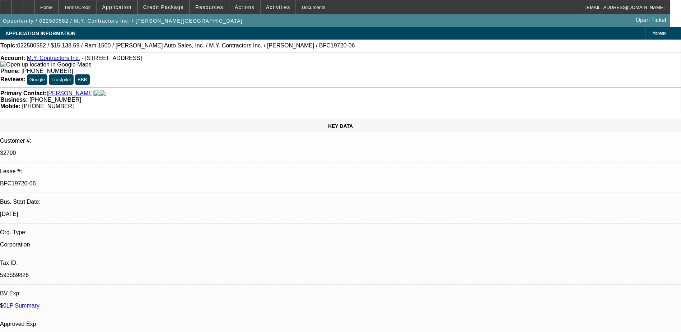
select select "0"
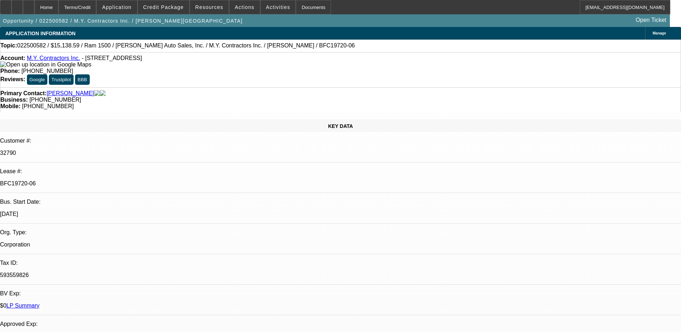
select select "0"
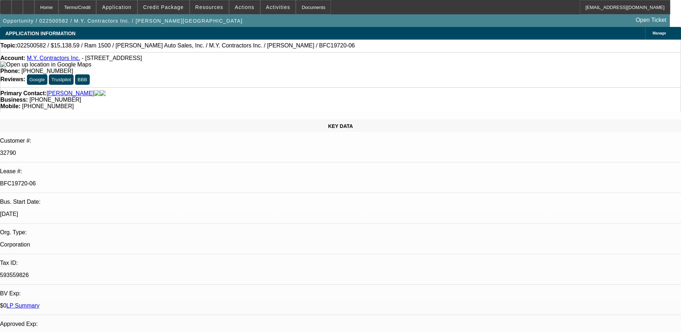
select select "0"
select select "1"
select select "3"
select select "6"
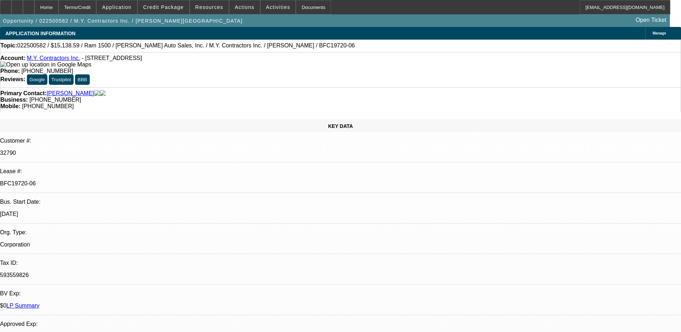
select select "1"
select select "3"
select select "6"
select select "1"
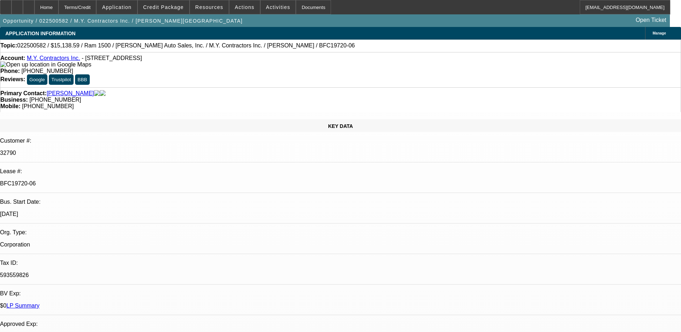
select select "6"
select select "1"
select select "6"
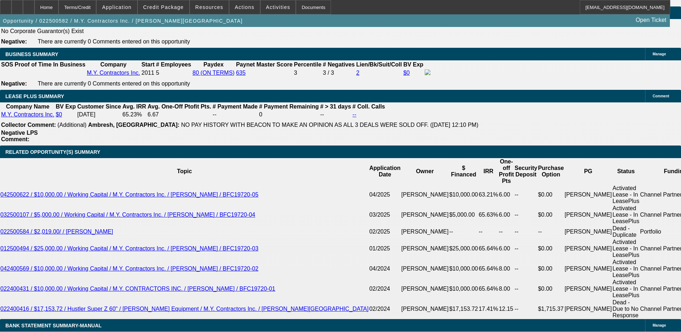
scroll to position [1185, 0]
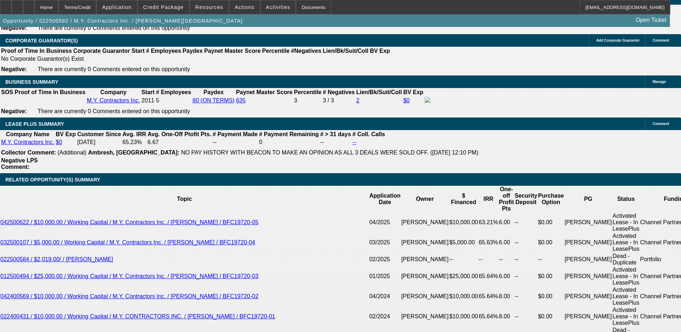
select select "0"
select select "6"
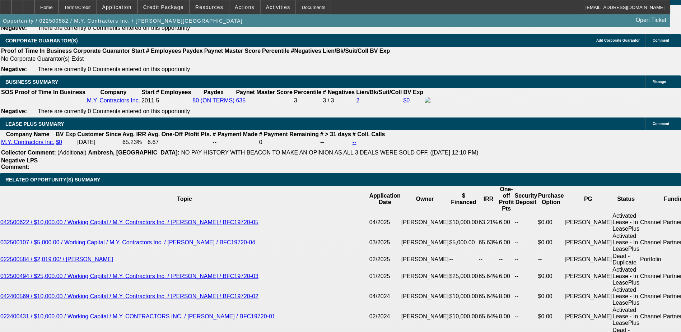
select select "0"
select select "6"
select select "0"
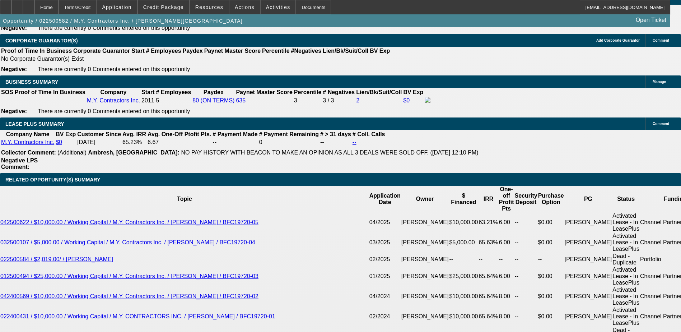
select select "0"
select select "6"
select select "0"
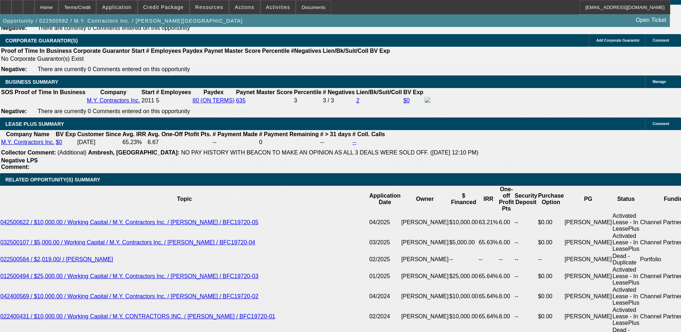
select select "0"
select select "6"
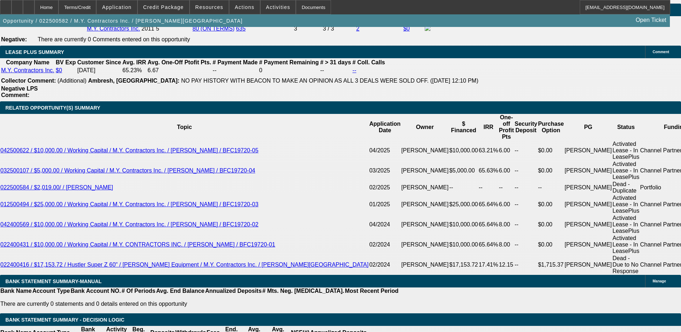
scroll to position [1221, 0]
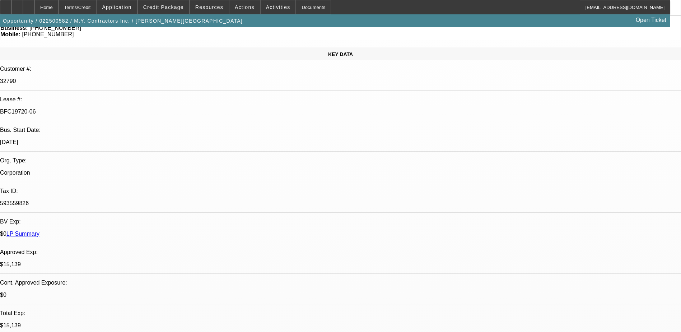
scroll to position [0, 0]
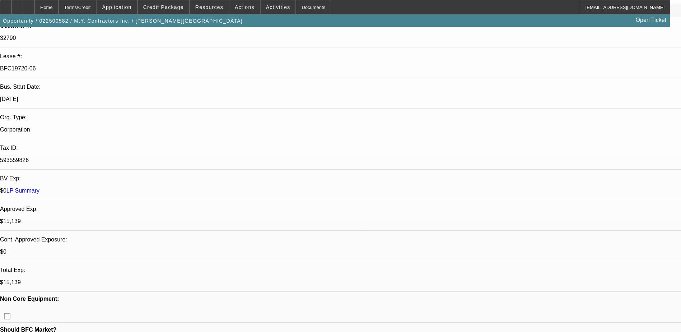
scroll to position [144, 0]
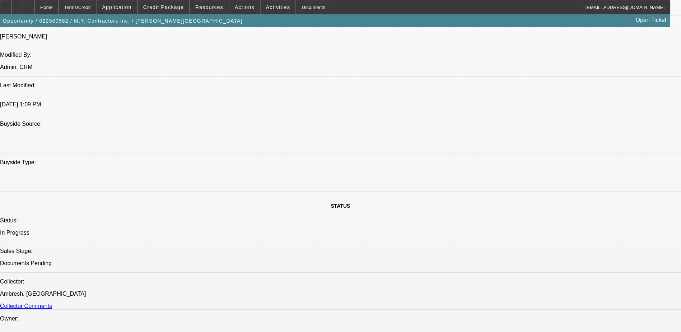
scroll to position [647, 0]
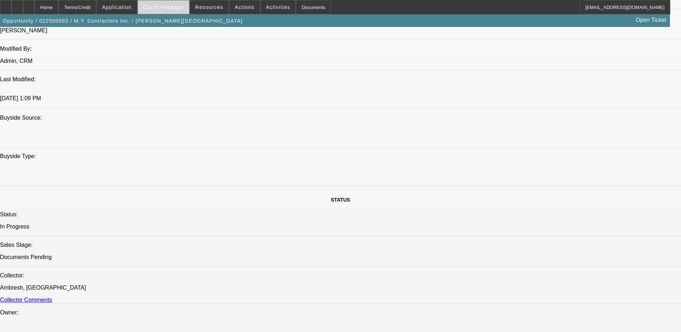
click at [174, 5] on span "Credit Package" at bounding box center [163, 7] width 41 height 6
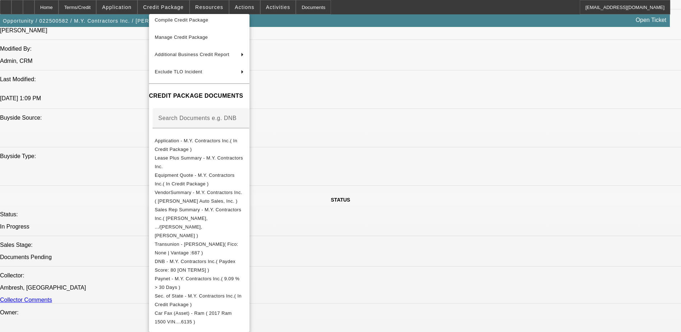
scroll to position [180, 0]
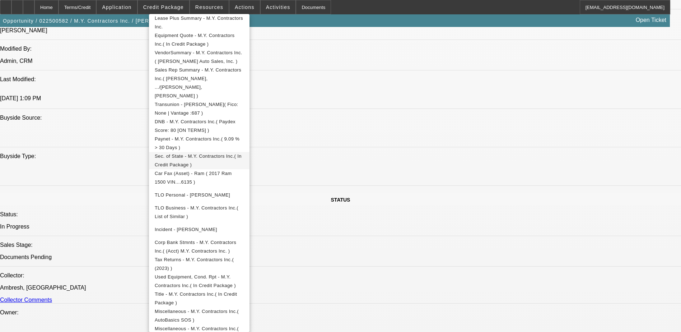
click at [232, 153] on span "Sec. of State - M.Y. Contractors Inc.( In Credit Package )" at bounding box center [198, 160] width 87 height 14
